Goal: Task Accomplishment & Management: Use online tool/utility

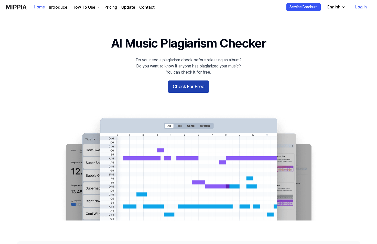
click at [185, 89] on button "Check For Free" at bounding box center [189, 87] width 42 height 12
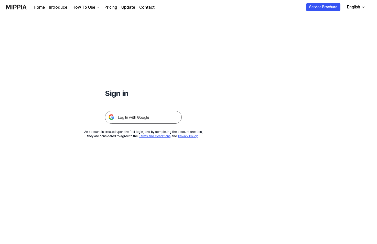
click at [122, 120] on img at bounding box center [143, 117] width 77 height 13
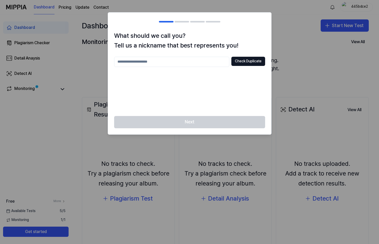
click at [144, 63] on input "text" at bounding box center [171, 62] width 115 height 10
type input "*"
type input "**********"
click at [249, 63] on button "Check Duplicate" at bounding box center [248, 61] width 34 height 9
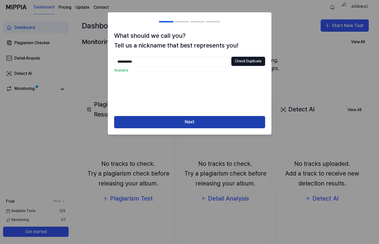
click at [185, 127] on button "Next" at bounding box center [189, 122] width 151 height 12
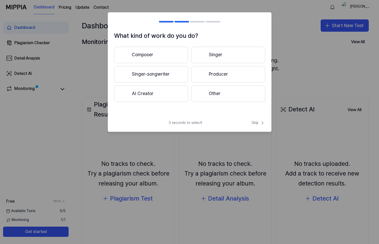
click at [152, 95] on button "AI Creator" at bounding box center [151, 94] width 74 height 16
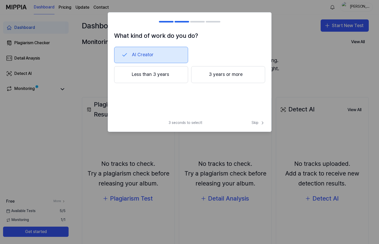
click at [131, 75] on button "Less than 3 years" at bounding box center [151, 74] width 74 height 17
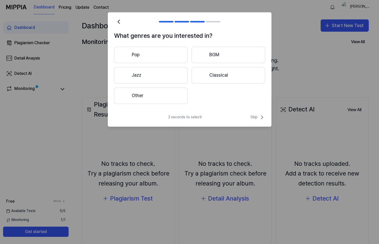
click at [144, 93] on button "Other" at bounding box center [150, 96] width 73 height 16
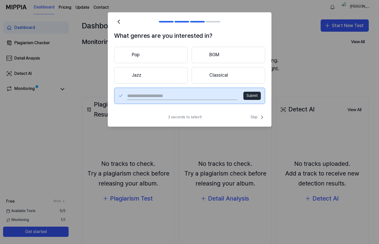
click at [149, 94] on input "text" at bounding box center [182, 96] width 110 height 8
type input "**********"
click at [257, 93] on button "Submit" at bounding box center [251, 96] width 17 height 8
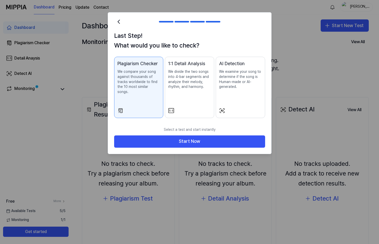
click at [247, 79] on p "We examine your song to determine if the song is Human-made or AI-generated." at bounding box center [240, 79] width 43 height 20
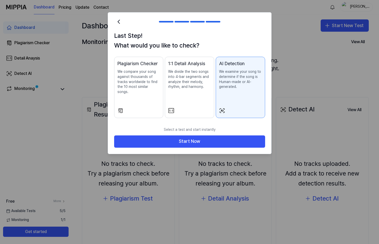
click at [136, 74] on p "We compare your song against thousands of tracks worldwide to find the 10 most …" at bounding box center [138, 81] width 43 height 25
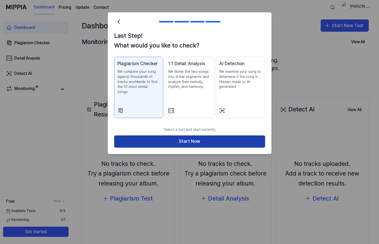
click at [183, 137] on button "Start Now" at bounding box center [189, 142] width 151 height 12
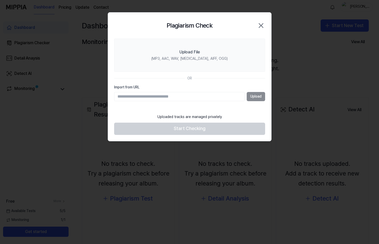
click at [256, 97] on div "Upload" at bounding box center [189, 96] width 151 height 9
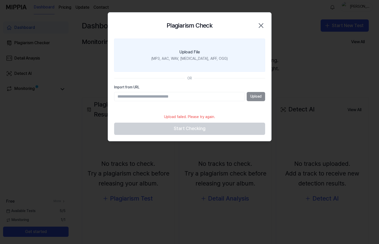
click at [162, 58] on div "(MP3, AAC, WAV, [MEDICAL_DATA], AIFF, OGG)" at bounding box center [189, 58] width 76 height 5
click at [0, 0] on input "Upload File (MP3, AAC, WAV, [MEDICAL_DATA], AIFF, OGG)" at bounding box center [0, 0] width 0 height 0
click at [167, 58] on div "(MP3, AAC, WAV, [MEDICAL_DATA], AIFF, OGG)" at bounding box center [189, 58] width 76 height 5
click at [0, 0] on input "Upload File (MP3, AAC, WAV, [MEDICAL_DATA], AIFF, OGG)" at bounding box center [0, 0] width 0 height 0
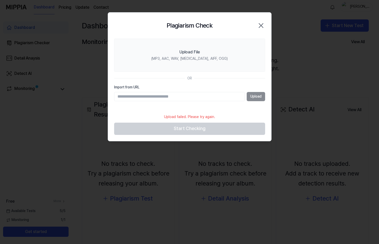
drag, startPoint x: 263, startPoint y: 16, endPoint x: 264, endPoint y: 19, distance: 2.9
click at [264, 19] on div "Plagiarism Check Close" at bounding box center [189, 26] width 163 height 26
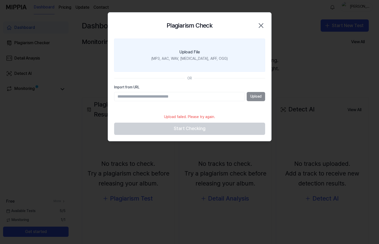
click at [262, 24] on icon "button" at bounding box center [261, 25] width 8 height 8
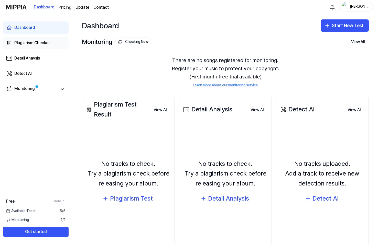
click at [31, 45] on div "Plagiarism Checker" at bounding box center [32, 43] width 36 height 6
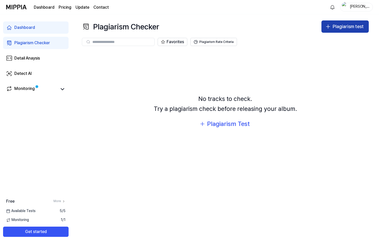
click at [332, 27] on button "Plagiarism test" at bounding box center [344, 26] width 47 height 12
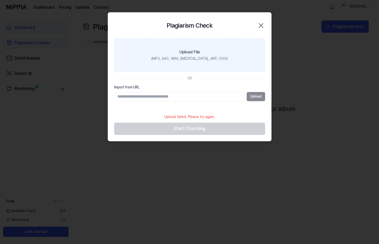
click at [194, 47] on label "Upload File (MP3, AAC, WAV, [MEDICAL_DATA], AIFF, OGG)" at bounding box center [189, 55] width 151 height 33
click at [0, 0] on input "Upload File (MP3, AAC, WAV, [MEDICAL_DATA], AIFF, OGG)" at bounding box center [0, 0] width 0 height 0
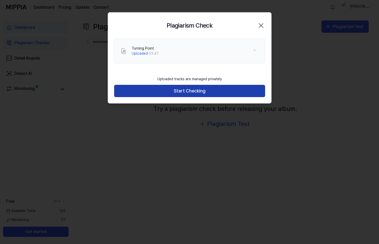
click at [190, 91] on button "Start Checking" at bounding box center [189, 91] width 151 height 12
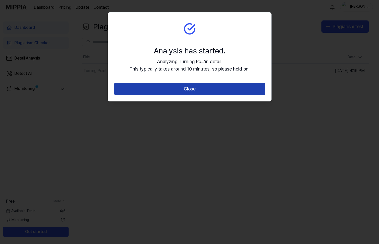
click at [185, 92] on button "Close" at bounding box center [189, 89] width 151 height 12
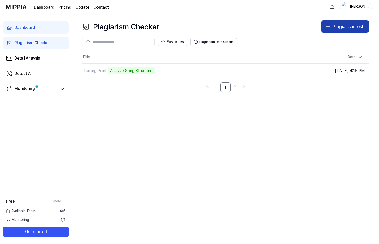
click at [341, 30] on div "Plagiarism test" at bounding box center [348, 26] width 31 height 7
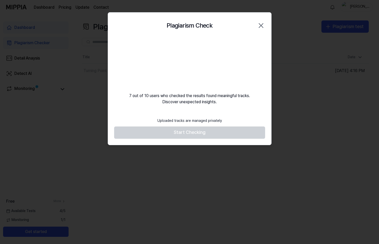
click at [263, 28] on icon "button" at bounding box center [261, 25] width 8 height 8
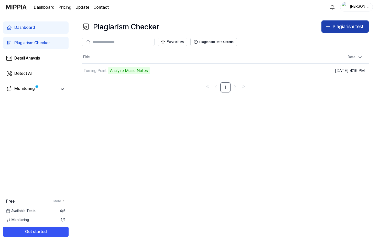
click at [331, 26] on button "Plagiarism test" at bounding box center [344, 26] width 47 height 12
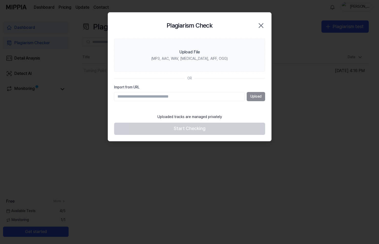
click at [255, 95] on div "Upload" at bounding box center [189, 96] width 151 height 9
click at [177, 94] on input "Import from URL" at bounding box center [179, 96] width 130 height 9
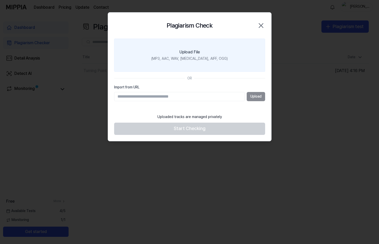
click at [187, 55] on div "Upload File" at bounding box center [189, 52] width 20 height 6
click at [0, 0] on input "Upload File (MP3, AAC, WAV, [MEDICAL_DATA], AIFF, OGG)" at bounding box center [0, 0] width 0 height 0
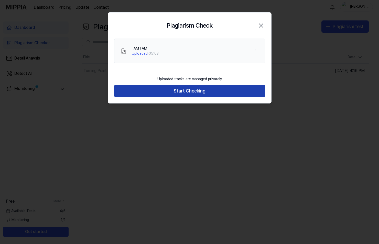
click at [182, 92] on button "Start Checking" at bounding box center [189, 91] width 151 height 12
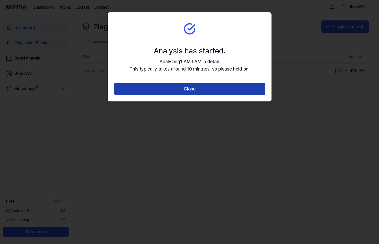
click at [193, 86] on button "Close" at bounding box center [189, 89] width 151 height 12
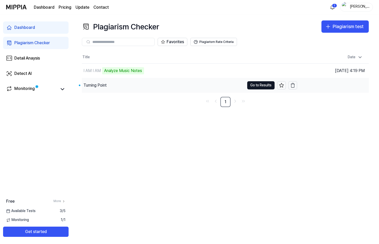
click at [99, 85] on div "Turning Point" at bounding box center [94, 85] width 23 height 6
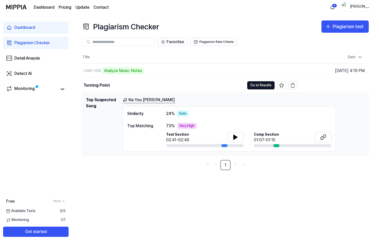
click at [151, 101] on link "Na You [PERSON_NAME]" at bounding box center [149, 100] width 52 height 6
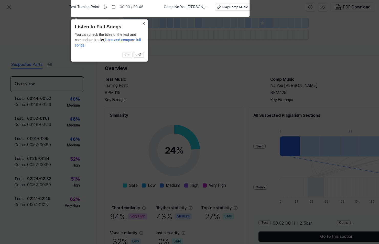
click at [145, 23] on button "×" at bounding box center [143, 22] width 8 height 7
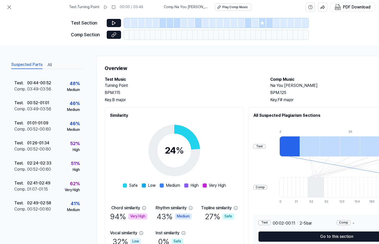
click at [183, 96] on div "Turning Point BPM. 115 Key. B major" at bounding box center [182, 93] width 155 height 20
click at [180, 69] on h1 "Overview" at bounding box center [265, 68] width 321 height 8
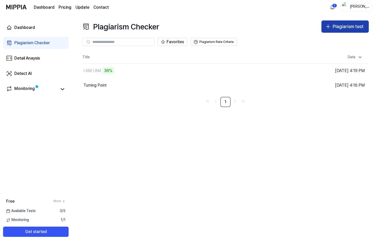
click at [349, 29] on div "Plagiarism test" at bounding box center [348, 26] width 31 height 7
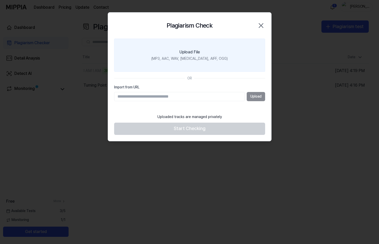
click at [197, 49] on div "Upload File" at bounding box center [189, 52] width 20 height 6
click at [0, 0] on input "Upload File (MP3, AAC, WAV, [MEDICAL_DATA], AIFF, OGG)" at bounding box center [0, 0] width 0 height 0
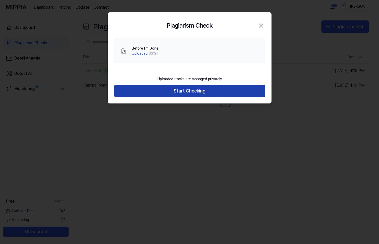
click at [184, 90] on button "Start Checking" at bounding box center [189, 91] width 151 height 12
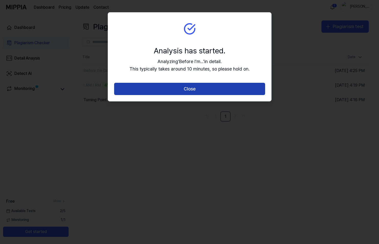
click at [198, 89] on button "Close" at bounding box center [189, 89] width 151 height 12
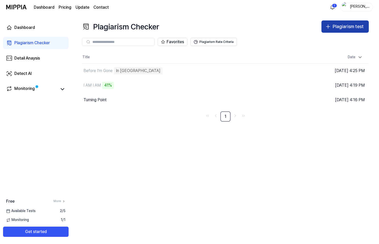
click at [332, 28] on button "Plagiarism test" at bounding box center [344, 26] width 47 height 12
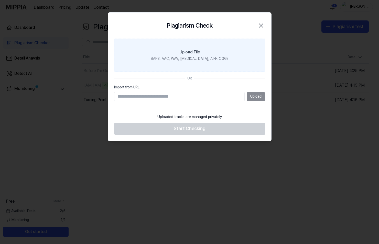
click at [197, 58] on div "(MP3, AAC, WAV, [MEDICAL_DATA], AIFF, OGG)" at bounding box center [189, 58] width 76 height 5
click at [0, 0] on input "Upload File (MP3, AAC, WAV, [MEDICAL_DATA], AIFF, OGG)" at bounding box center [0, 0] width 0 height 0
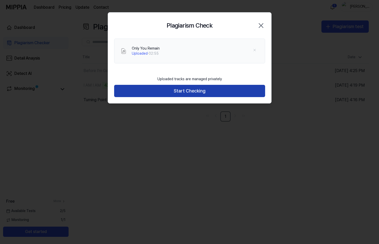
click at [188, 94] on button "Start Checking" at bounding box center [189, 91] width 151 height 12
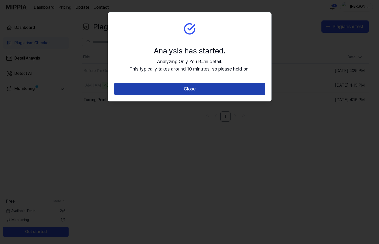
click at [192, 89] on button "Close" at bounding box center [189, 89] width 151 height 12
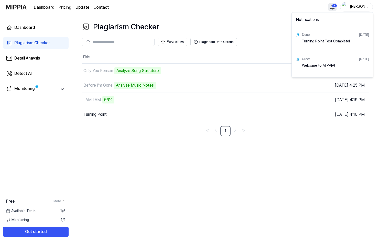
click at [332, 5] on html "Dashboard Pricing Update Contact 1 Deacon Grey Dashboard Plagiarism Checker Det…" at bounding box center [189, 122] width 379 height 244
click at [332, 5] on html "Dashboard Pricing Update Contact Deacon Grey Dashboard Plagiarism Checker Detai…" at bounding box center [189, 122] width 379 height 244
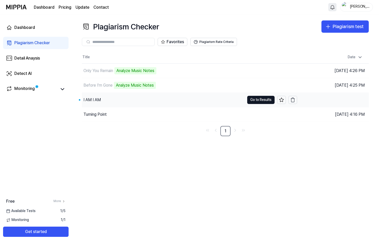
click at [93, 98] on div "I AM I AM" at bounding box center [91, 100] width 17 height 6
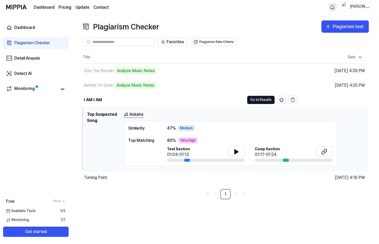
click at [171, 139] on span "80 %" at bounding box center [171, 141] width 9 height 6
click at [255, 100] on button "Go to Results" at bounding box center [260, 100] width 27 height 8
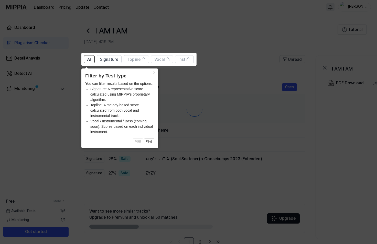
click at [255, 100] on icon at bounding box center [189, 122] width 379 height 244
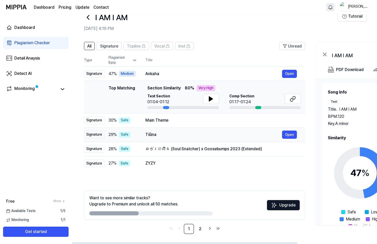
scroll to position [14, 0]
click at [209, 97] on icon at bounding box center [211, 98] width 4 height 5
click at [214, 102] on button at bounding box center [211, 99] width 16 height 10
click at [291, 98] on icon at bounding box center [291, 99] width 3 height 3
click at [209, 89] on div "Very High" at bounding box center [205, 88] width 19 height 6
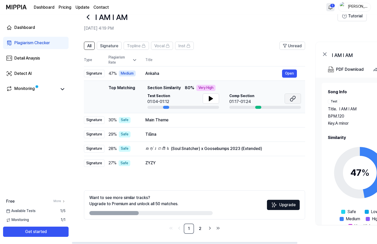
click at [291, 99] on icon at bounding box center [293, 99] width 6 height 6
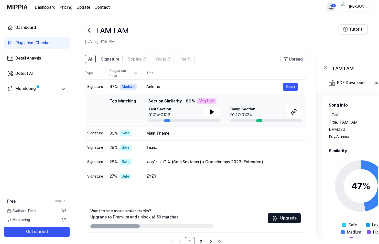
scroll to position [0, 0]
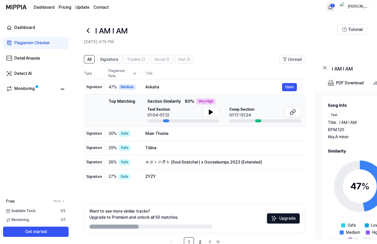
click at [91, 30] on icon at bounding box center [88, 31] width 8 height 8
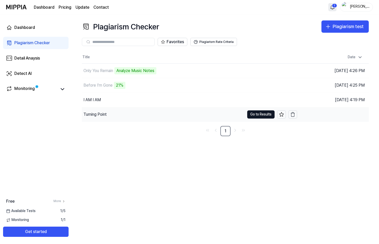
click at [96, 115] on div "Turning Point" at bounding box center [94, 115] width 23 height 6
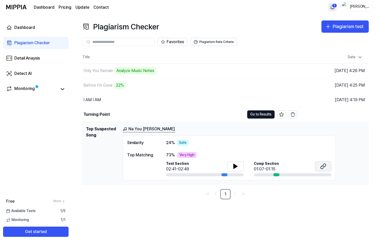
click at [325, 164] on icon at bounding box center [324, 165] width 3 height 3
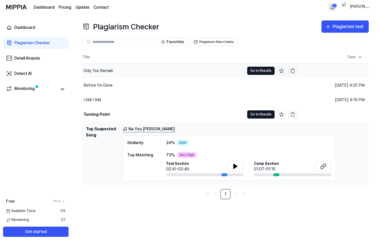
click at [106, 71] on div "Only You Remain" at bounding box center [98, 71] width 30 height 6
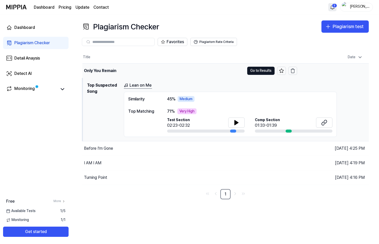
click at [91, 68] on div "Only You Remain" at bounding box center [100, 71] width 32 height 6
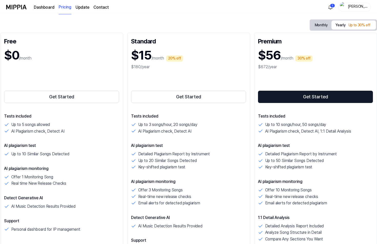
scroll to position [77, 0]
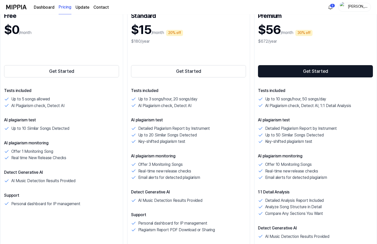
click at [17, 8] on img at bounding box center [16, 7] width 20 height 14
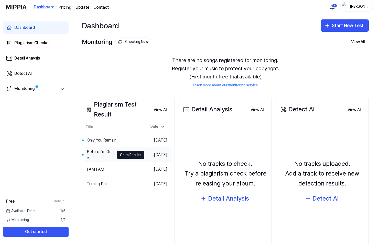
click at [103, 154] on div "Before I'm Gone" at bounding box center [101, 155] width 28 height 12
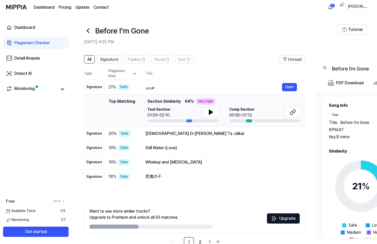
click at [87, 29] on icon at bounding box center [88, 31] width 8 height 8
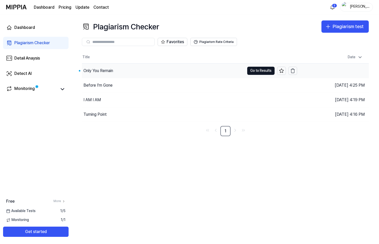
click at [101, 72] on div "Only You Remain" at bounding box center [98, 71] width 30 height 6
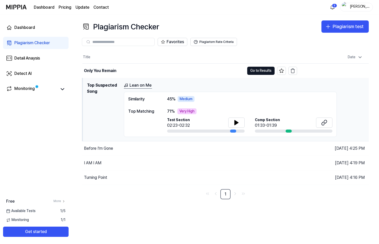
click at [185, 111] on div "Very High" at bounding box center [186, 111] width 19 height 6
click at [314, 126] on div "Comp Section 01:33-01:39" at bounding box center [294, 123] width 78 height 11
click at [317, 123] on button at bounding box center [324, 123] width 16 height 10
click at [39, 41] on div "Plagiarism Checker" at bounding box center [32, 43] width 36 height 6
click at [235, 124] on icon at bounding box center [237, 122] width 4 height 5
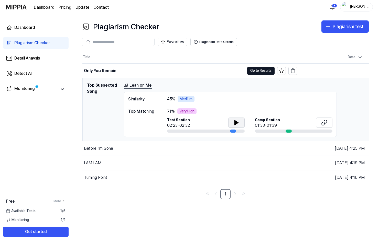
click at [191, 98] on div "Medium" at bounding box center [186, 99] width 17 height 6
click at [260, 71] on button "Go to Results" at bounding box center [260, 71] width 27 height 8
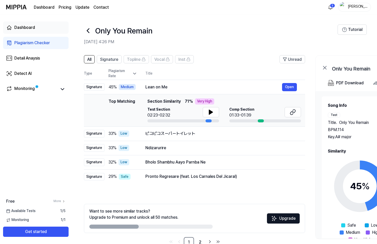
click at [31, 28] on div "Dashboard" at bounding box center [24, 28] width 21 height 6
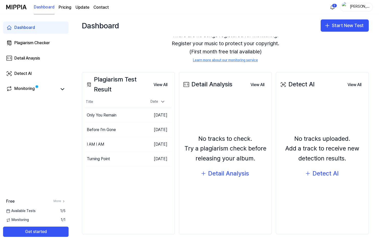
scroll to position [26, 0]
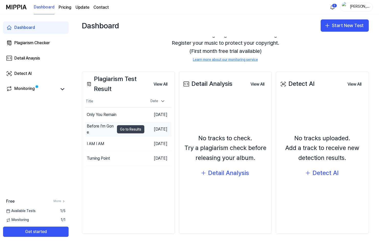
click at [123, 129] on button "Go to Results" at bounding box center [130, 129] width 27 height 8
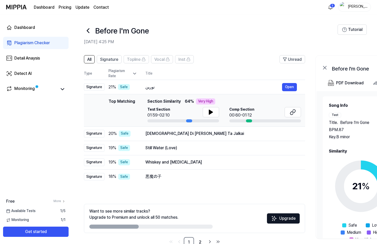
click at [31, 40] on div "Plagiarism Checker" at bounding box center [32, 43] width 36 height 6
